Goal: Information Seeking & Learning: Understand process/instructions

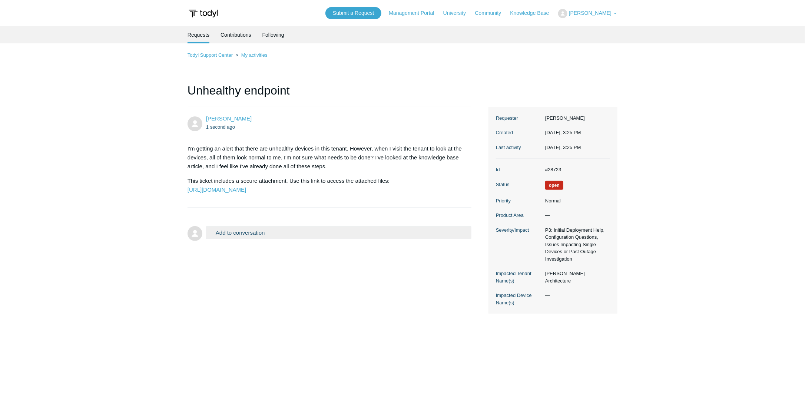
click at [74, 144] on main "Requests Contributions Following Todyl Support Center My activities Unhealthy e…" at bounding box center [402, 206] width 805 height 360
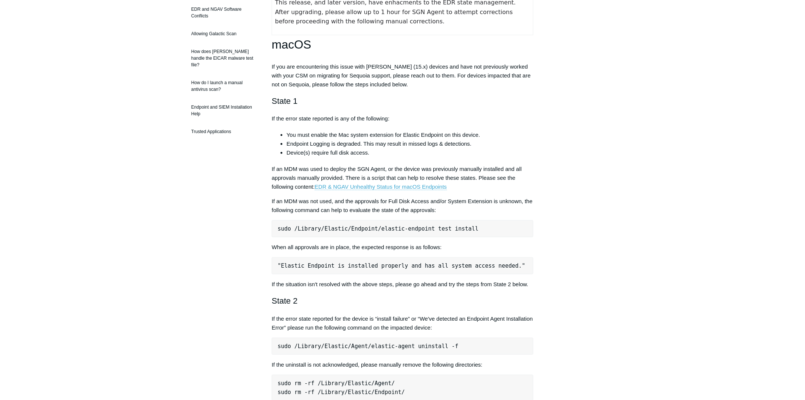
scroll to position [184, 0]
drag, startPoint x: 462, startPoint y: 227, endPoint x: 293, endPoint y: 234, distance: 168.7
click at [293, 234] on pre "sudo /Library/Elastic/Endpoint/elastic-endpoint test install" at bounding box center [403, 228] width 262 height 17
copy pre "/Library/Elastic/Endpoint/elastic-endpoint test install"
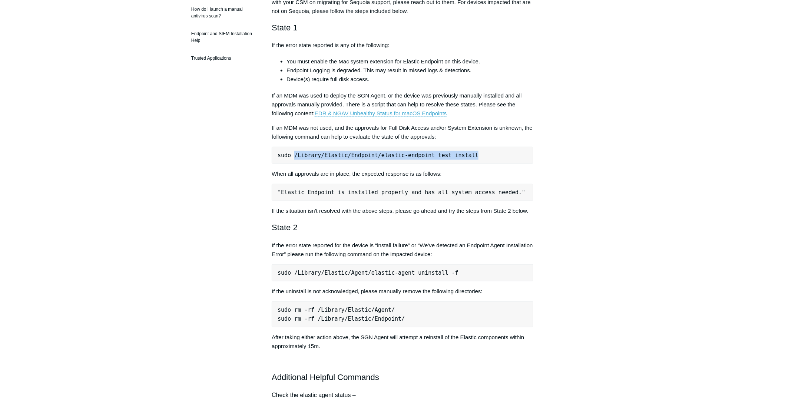
scroll to position [257, 0]
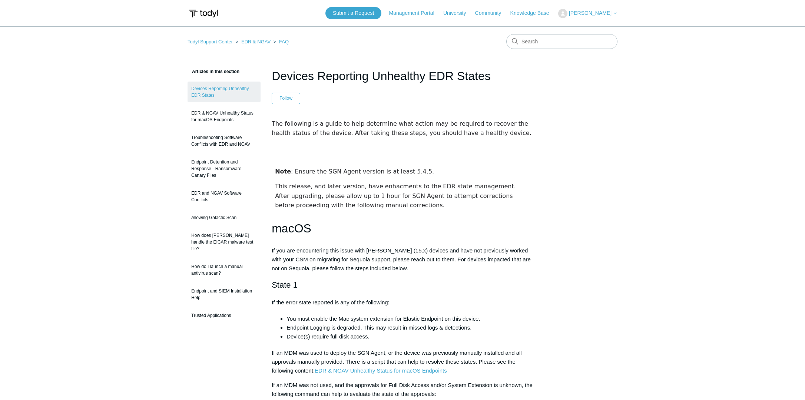
scroll to position [258, 0]
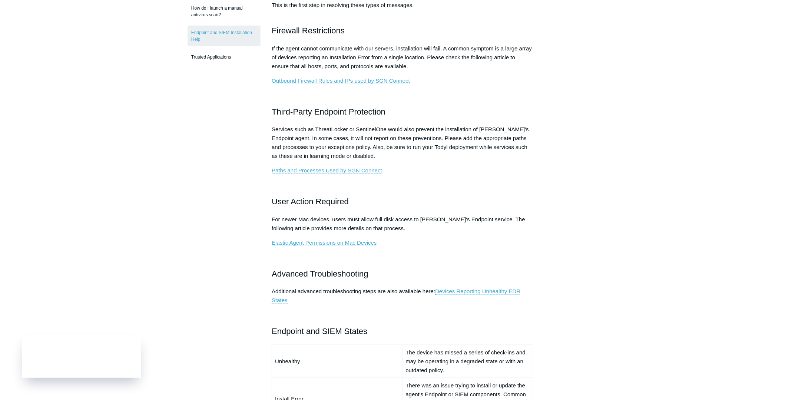
scroll to position [259, 0]
